Goal: Information Seeking & Learning: Find contact information

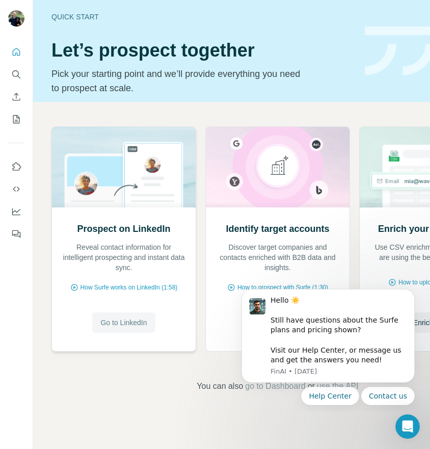
click at [116, 321] on span "Go to LinkedIn" at bounding box center [123, 322] width 46 height 10
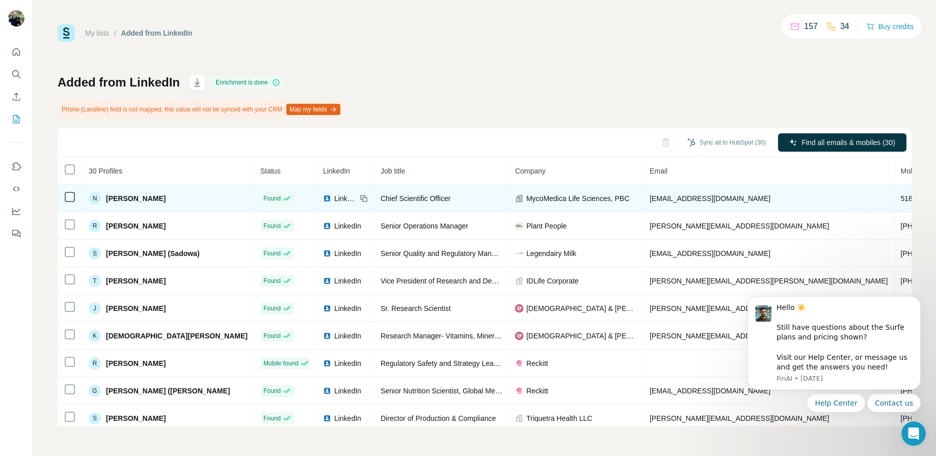
scroll to position [0, 44]
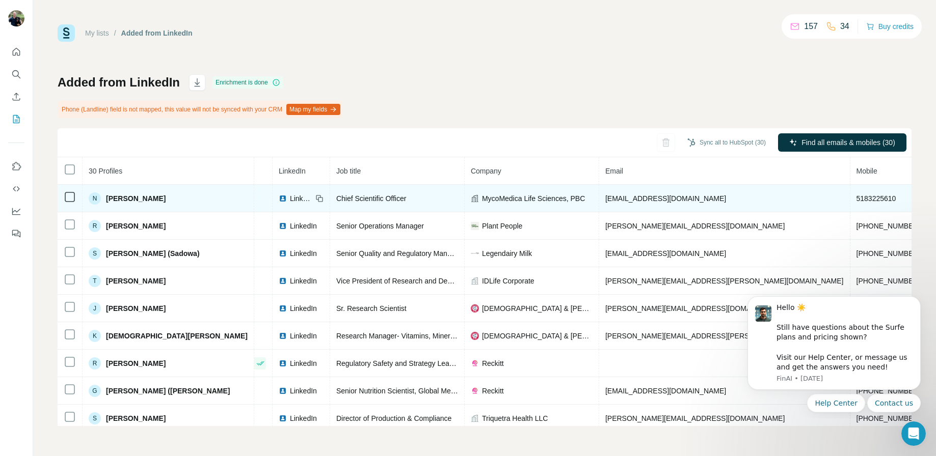
click at [143, 198] on span "[PERSON_NAME]" at bounding box center [136, 199] width 60 height 10
click at [290, 196] on span "LinkedIn" at bounding box center [301, 199] width 22 height 10
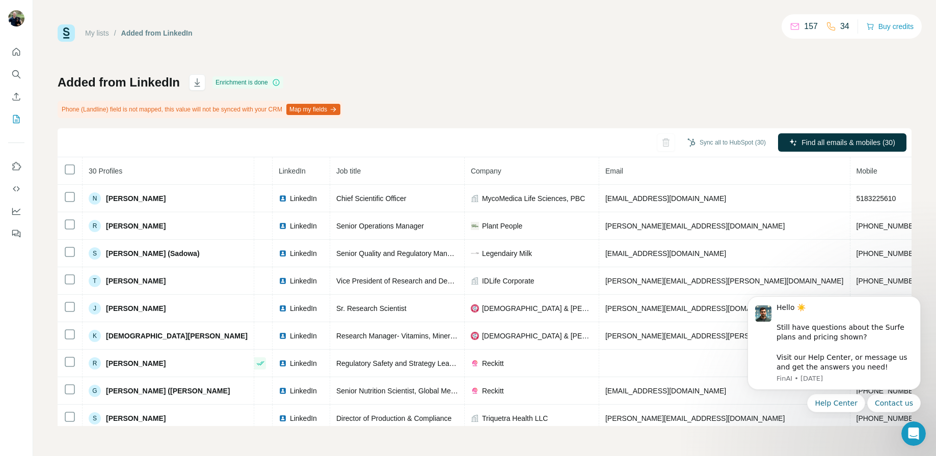
click at [61, 27] on img at bounding box center [66, 32] width 17 height 17
click at [69, 35] on img at bounding box center [66, 32] width 17 height 17
click at [92, 35] on link "My lists" at bounding box center [97, 33] width 24 height 8
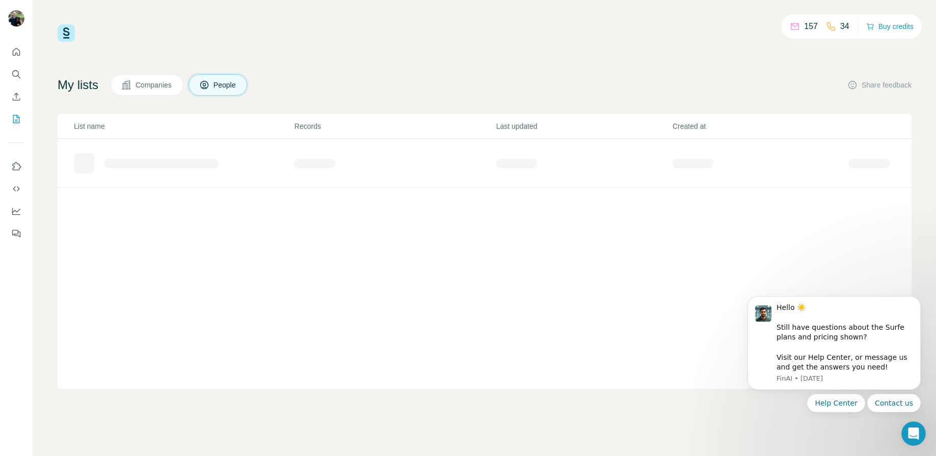
click at [164, 76] on button "Companies" at bounding box center [147, 84] width 73 height 21
click at [158, 84] on span "Companies" at bounding box center [154, 85] width 37 height 10
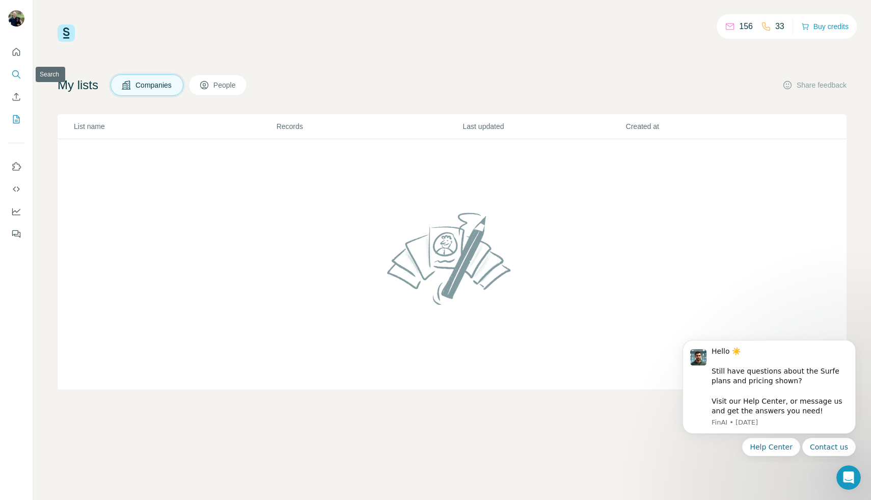
click at [16, 80] on button "Search" at bounding box center [16, 74] width 16 height 18
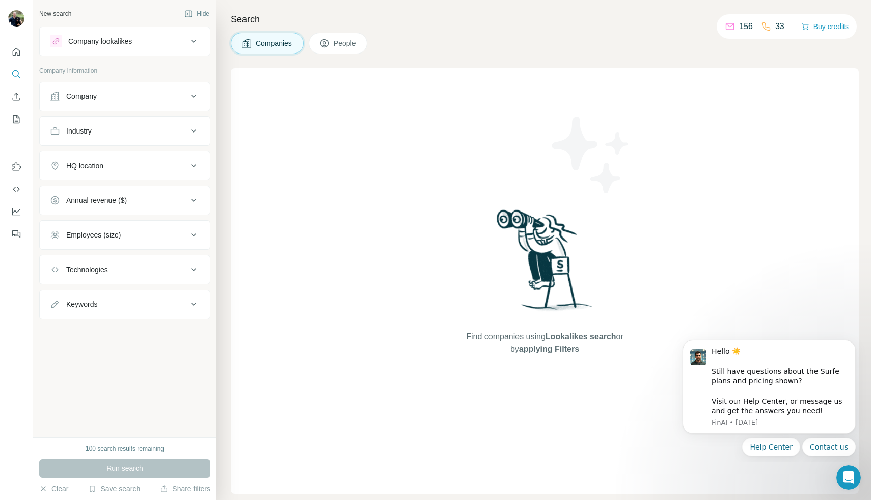
click at [161, 104] on button "Company" at bounding box center [125, 96] width 170 height 24
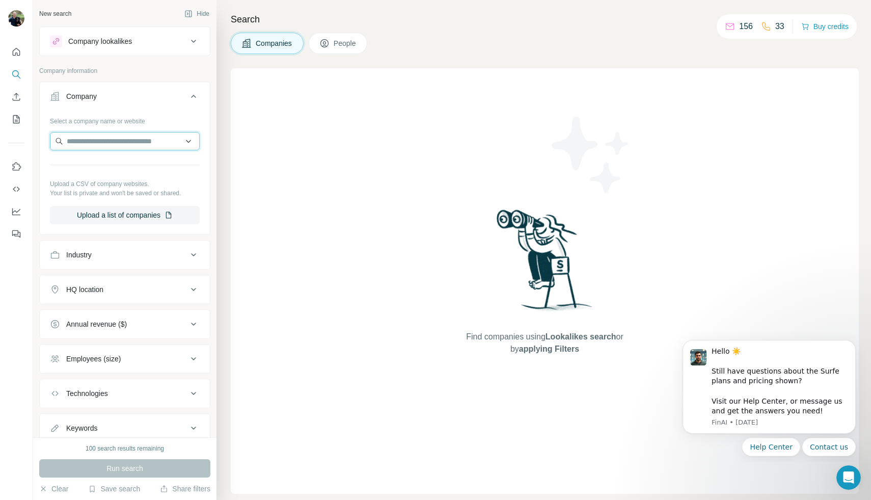
click at [128, 135] on input "text" at bounding box center [125, 141] width 150 height 18
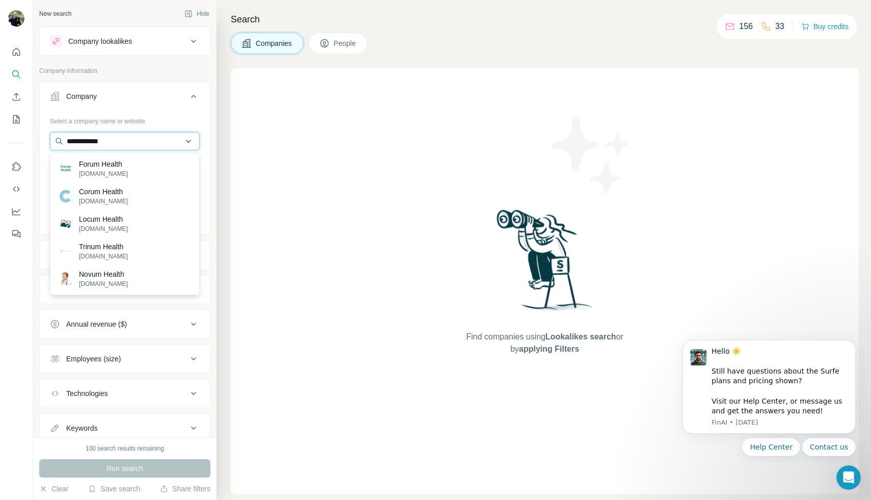
click at [144, 137] on input "**********" at bounding box center [125, 141] width 150 height 18
paste input "******"
type input "**********"
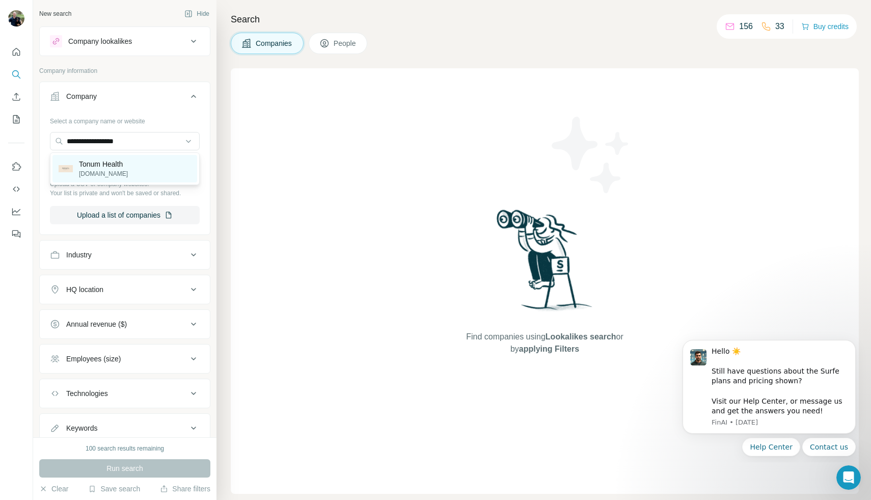
click at [138, 171] on div "Tonum Health [DOMAIN_NAME]" at bounding box center [124, 169] width 145 height 28
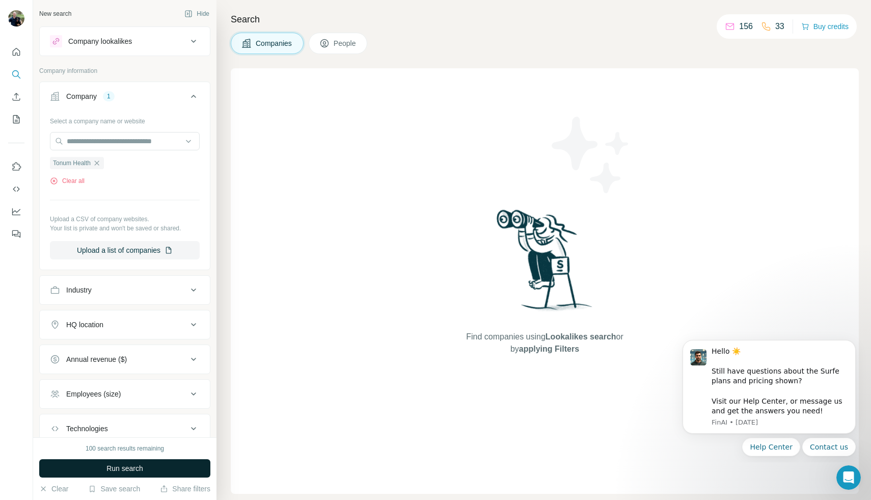
click at [150, 456] on button "Run search" at bounding box center [124, 468] width 171 height 18
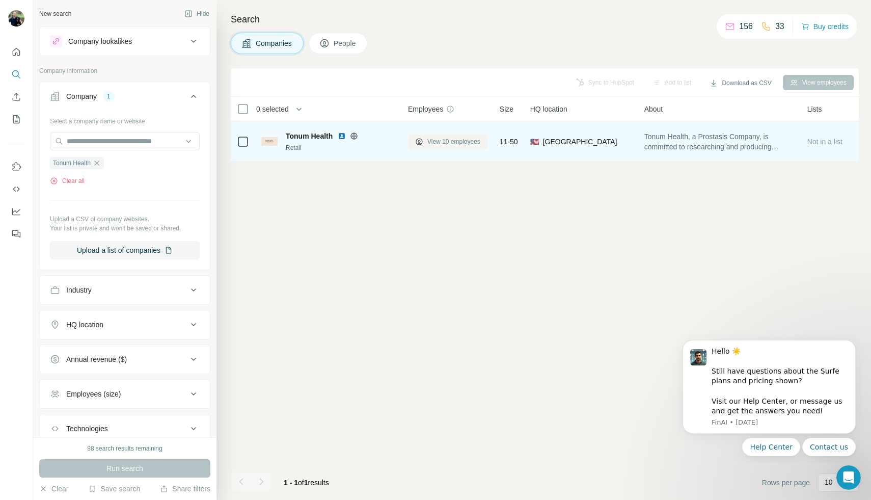
click at [447, 138] on span "View 10 employees" at bounding box center [453, 141] width 53 height 9
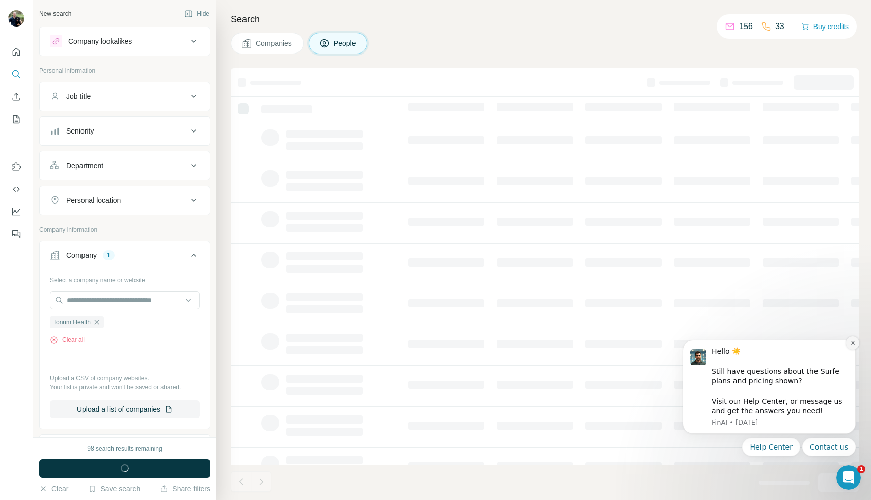
click at [854, 345] on icon "Dismiss notification" at bounding box center [853, 343] width 6 height 6
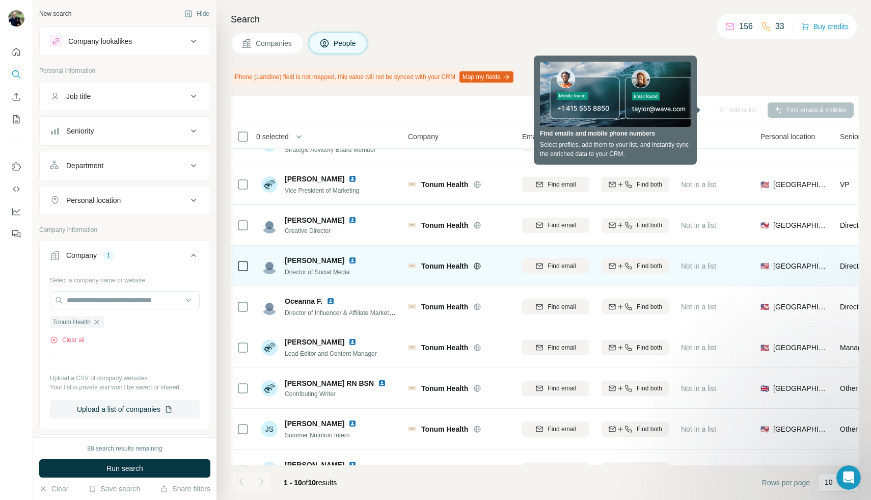
scroll to position [91, 0]
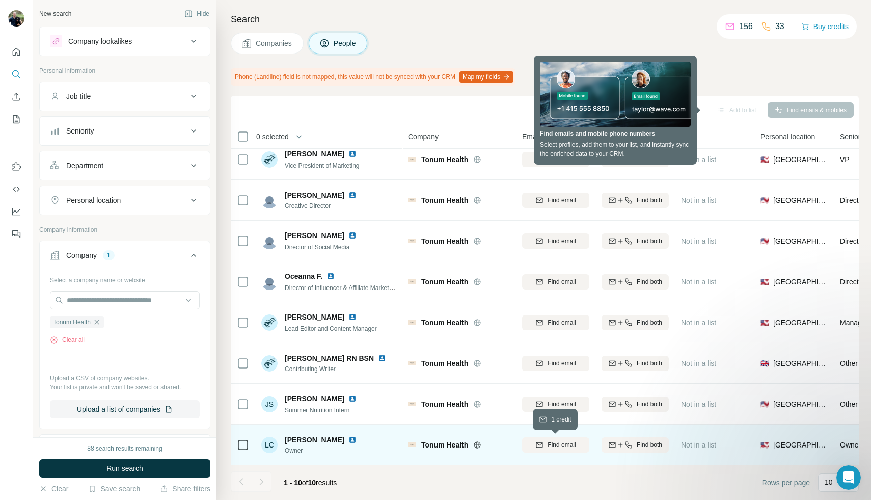
click at [568, 445] on span "Find email" at bounding box center [562, 444] width 28 height 9
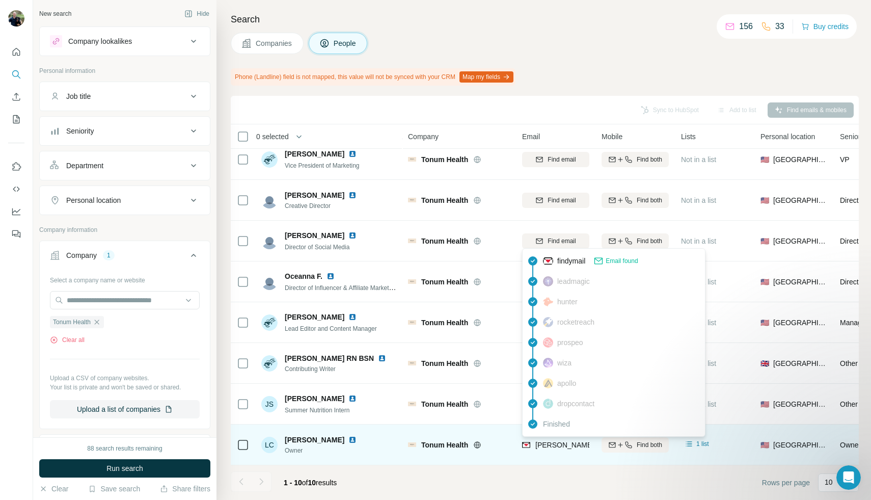
click at [560, 446] on span "[PERSON_NAME][EMAIL_ADDRESS][DOMAIN_NAME]" at bounding box center [624, 445] width 179 height 8
click at [555, 447] on span "[PERSON_NAME][EMAIL_ADDRESS][DOMAIN_NAME]" at bounding box center [624, 445] width 179 height 8
click at [556, 444] on span "[PERSON_NAME][EMAIL_ADDRESS][DOMAIN_NAME]" at bounding box center [624, 445] width 179 height 8
click at [596, 451] on td "Find both" at bounding box center [635, 444] width 79 height 41
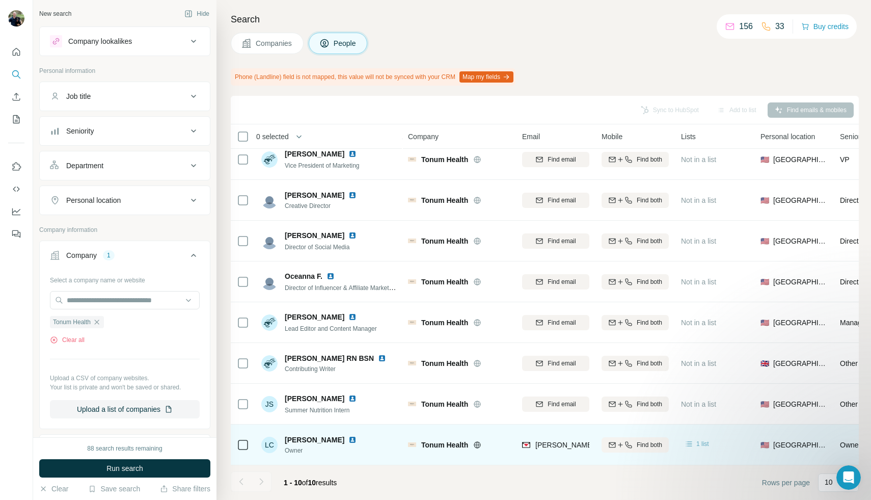
click at [691, 445] on icon at bounding box center [689, 444] width 10 height 10
click at [707, 433] on div "1 list" at bounding box center [714, 445] width 67 height 28
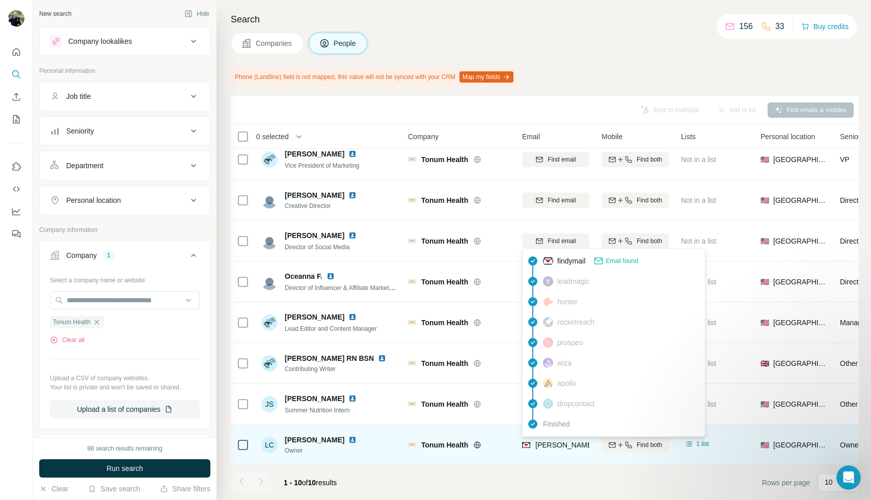
click at [557, 444] on span "[PERSON_NAME][EMAIL_ADDRESS][DOMAIN_NAME]" at bounding box center [624, 445] width 179 height 8
click at [524, 445] on img at bounding box center [526, 445] width 8 height 10
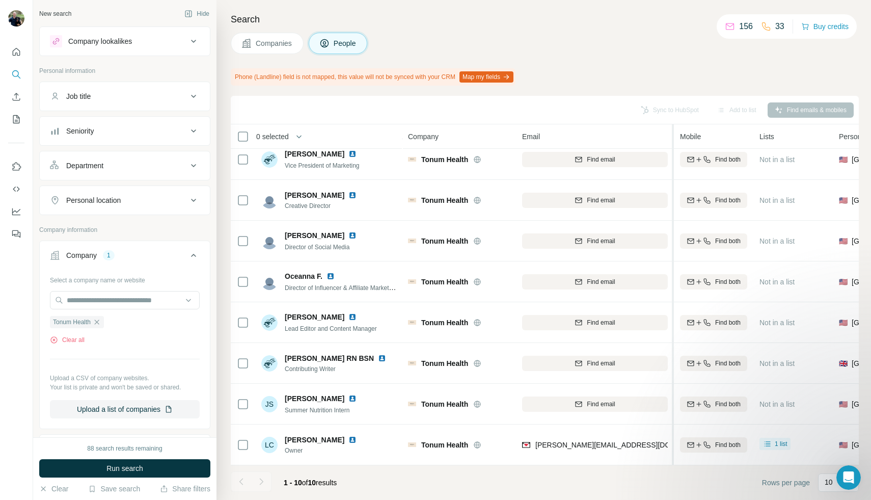
drag, startPoint x: 594, startPoint y: 141, endPoint x: 674, endPoint y: 141, distance: 80.5
click at [0, 0] on tr "0 selected People Company Email Mobile Lists Personal location Seniority Depart…" at bounding box center [0, 0] width 0 height 0
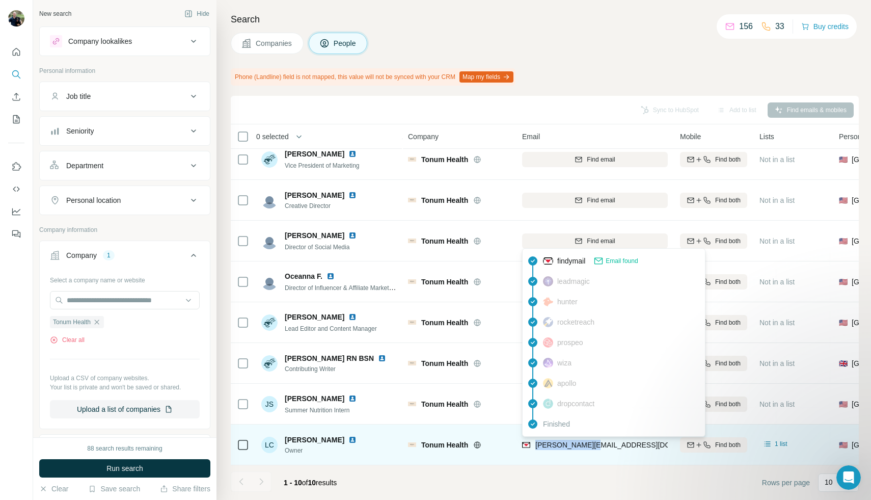
drag, startPoint x: 610, startPoint y: 444, endPoint x: 536, endPoint y: 445, distance: 73.9
click at [536, 445] on div "[PERSON_NAME][EMAIL_ADDRESS][DOMAIN_NAME]" at bounding box center [595, 445] width 146 height 28
copy span "[PERSON_NAME][EMAIL_ADDRESS][DOMAIN_NAME]"
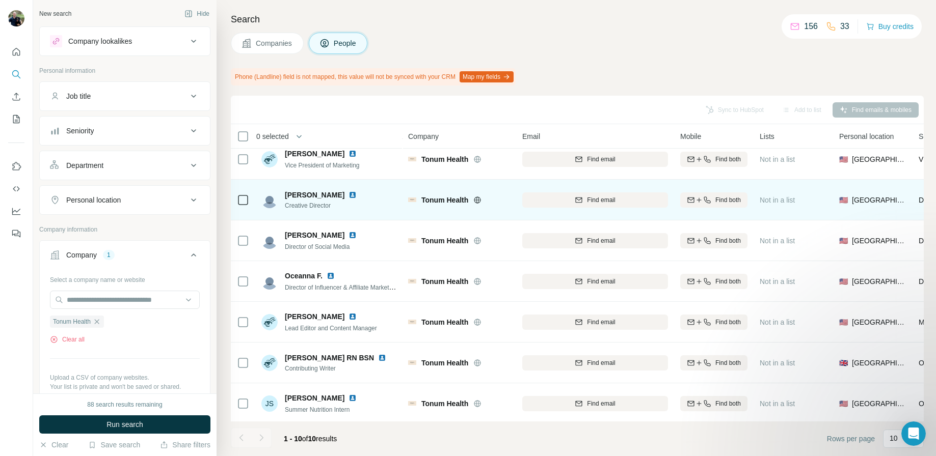
scroll to position [0, 0]
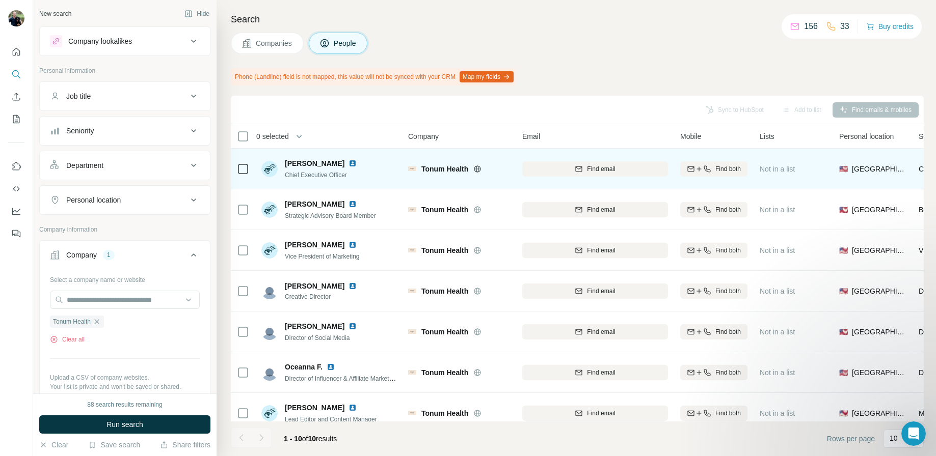
click at [313, 165] on span "[PERSON_NAME]" at bounding box center [315, 163] width 60 height 10
click at [389, 173] on div "[PERSON_NAME] Chief Executive Officer" at bounding box center [329, 169] width 136 height 28
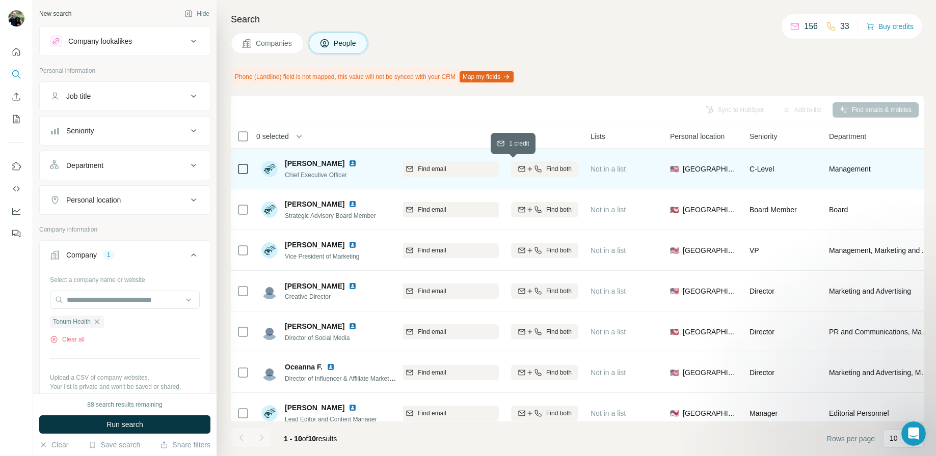
scroll to position [0, 187]
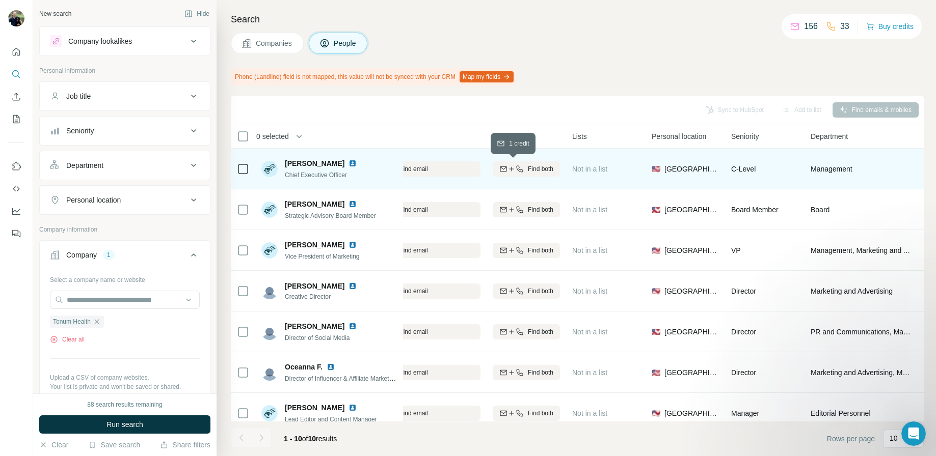
click at [453, 171] on div "Find email" at bounding box center [408, 169] width 146 height 9
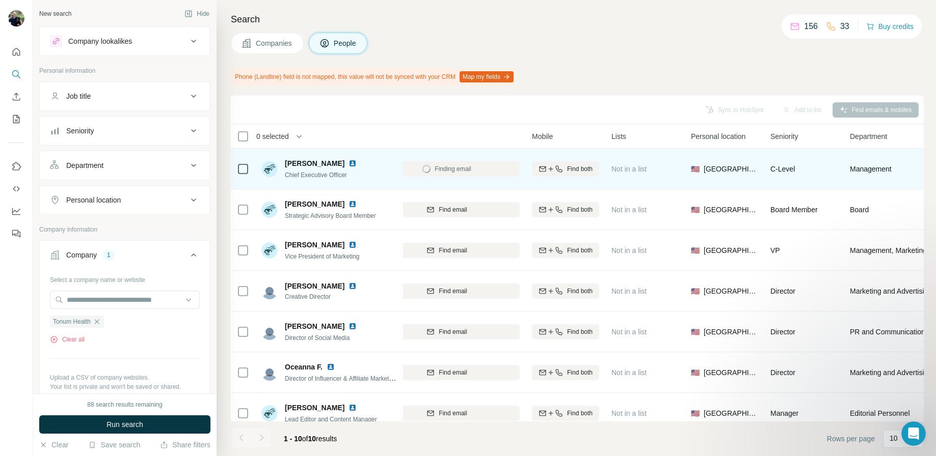
scroll to position [0, 122]
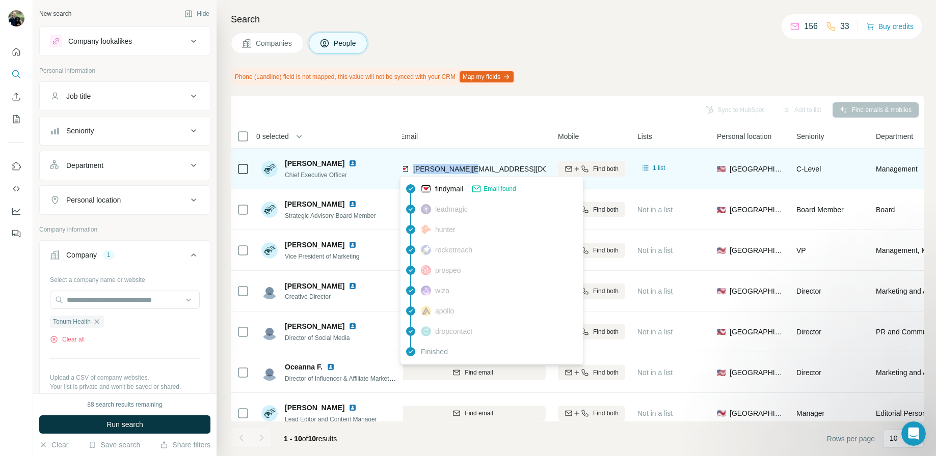
drag, startPoint x: 485, startPoint y: 168, endPoint x: 413, endPoint y: 172, distance: 72.0
click at [413, 172] on div "[PERSON_NAME][EMAIL_ADDRESS][DOMAIN_NAME]" at bounding box center [473, 169] width 146 height 28
copy span "[PERSON_NAME][EMAIL_ADDRESS][DOMAIN_NAME]"
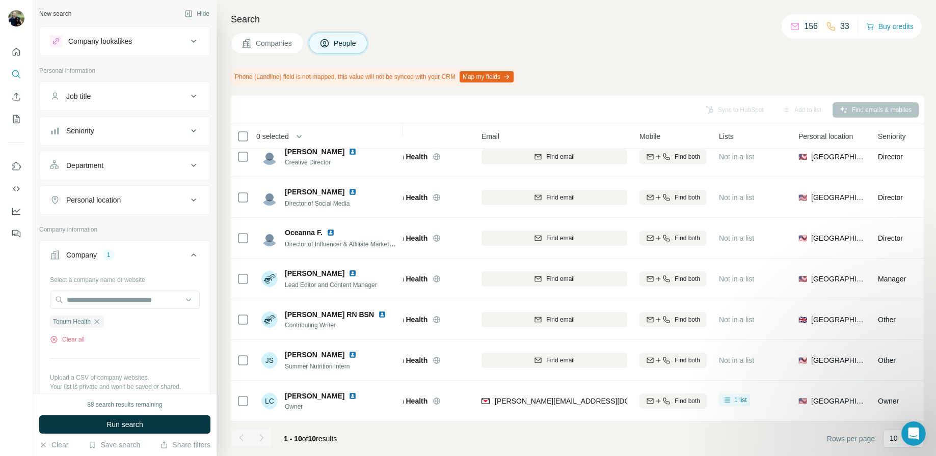
scroll to position [135, 0]
